Goal: Information Seeking & Learning: Compare options

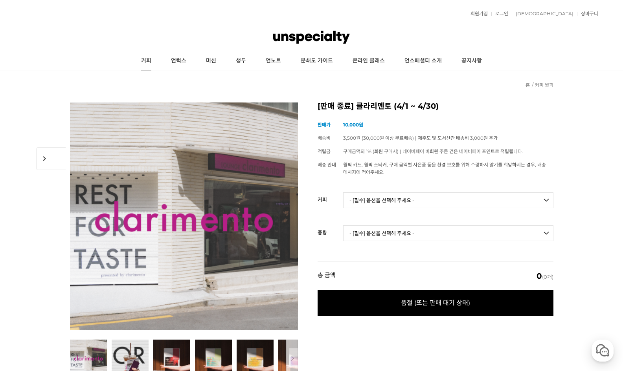
click at [144, 60] on link "커피" at bounding box center [146, 61] width 30 height 20
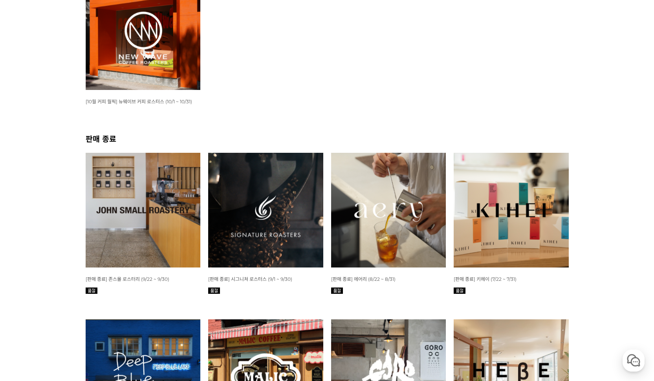
scroll to position [287, 0]
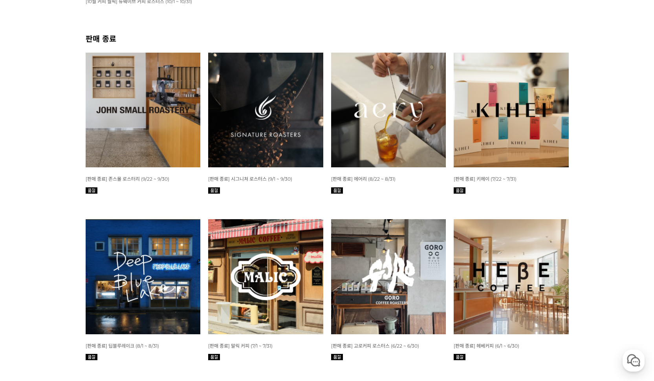
click at [388, 123] on img at bounding box center [388, 110] width 115 height 115
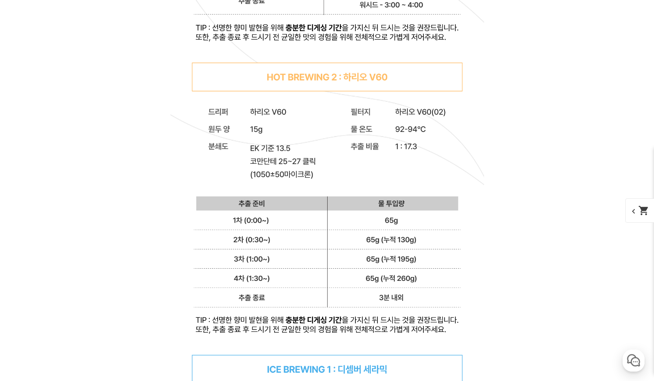
scroll to position [8779, 0]
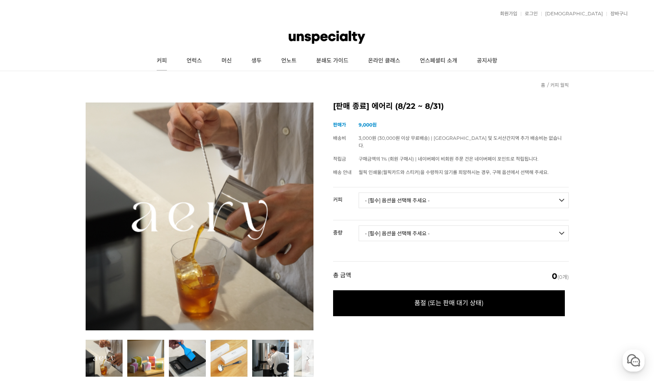
click at [159, 64] on link "커피" at bounding box center [162, 61] width 30 height 20
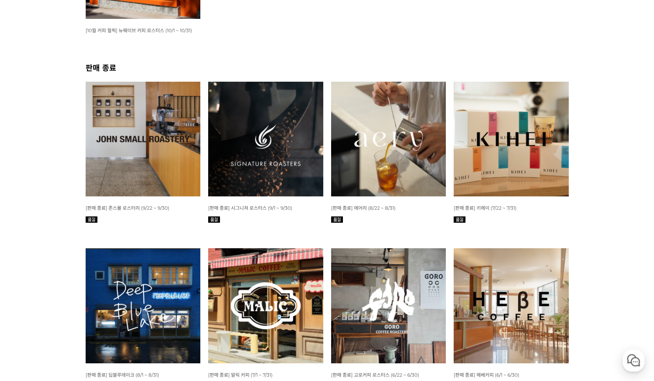
scroll to position [267, 0]
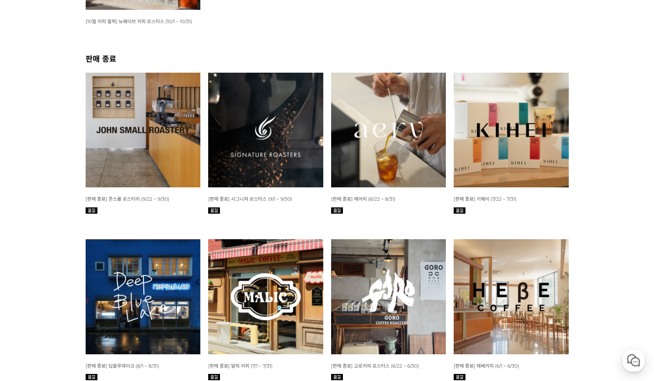
click at [524, 298] on img at bounding box center [511, 296] width 115 height 115
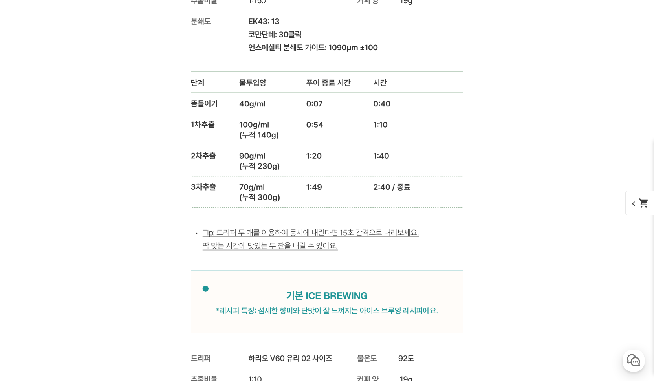
scroll to position [11359, 0]
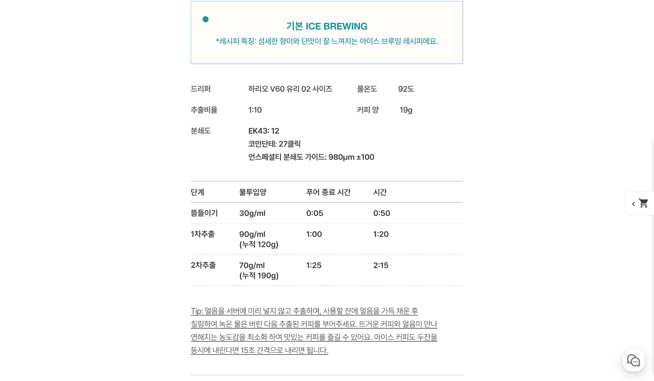
scroll to position [12035, 0]
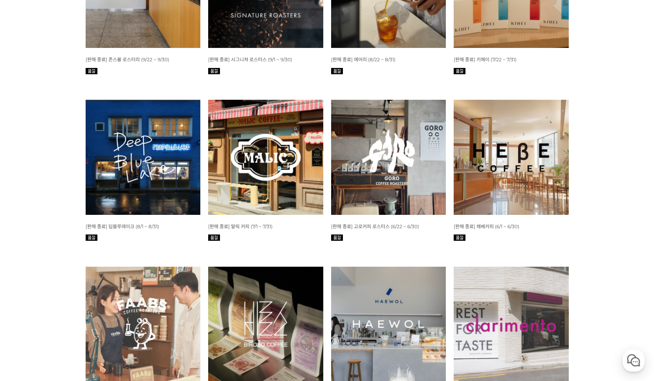
scroll to position [572, 0]
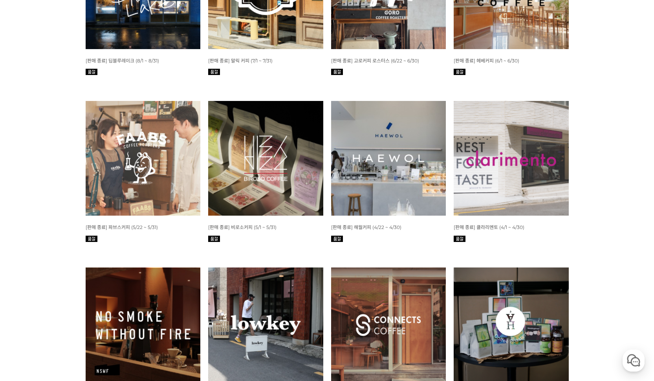
click at [501, 171] on img at bounding box center [511, 158] width 115 height 115
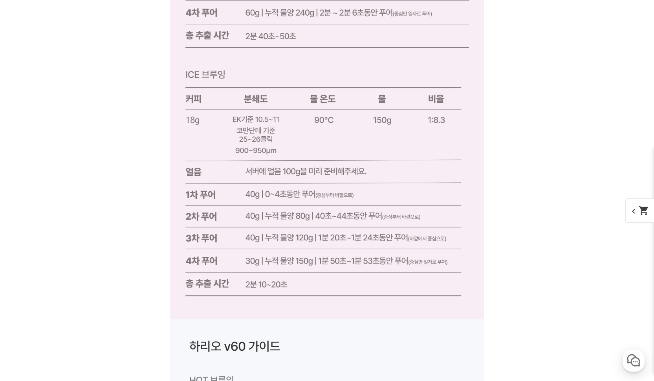
scroll to position [11920, 0]
